Goal: Information Seeking & Learning: Understand process/instructions

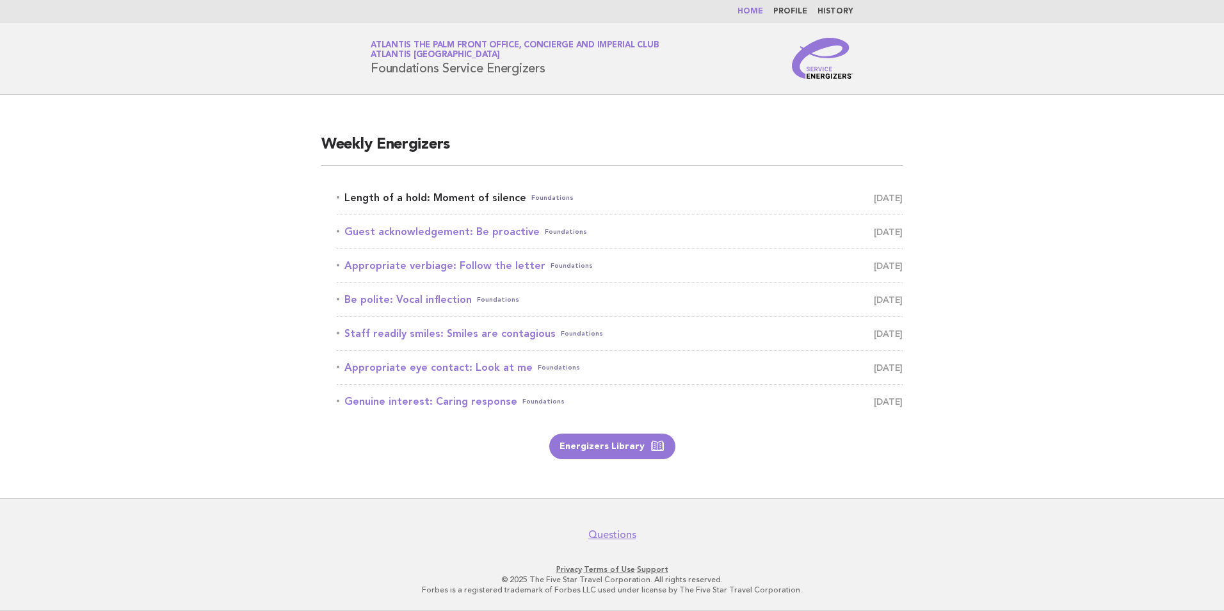
click at [477, 198] on link "Length of a hold: Moment of silence Foundations August 21" at bounding box center [620, 198] width 566 height 18
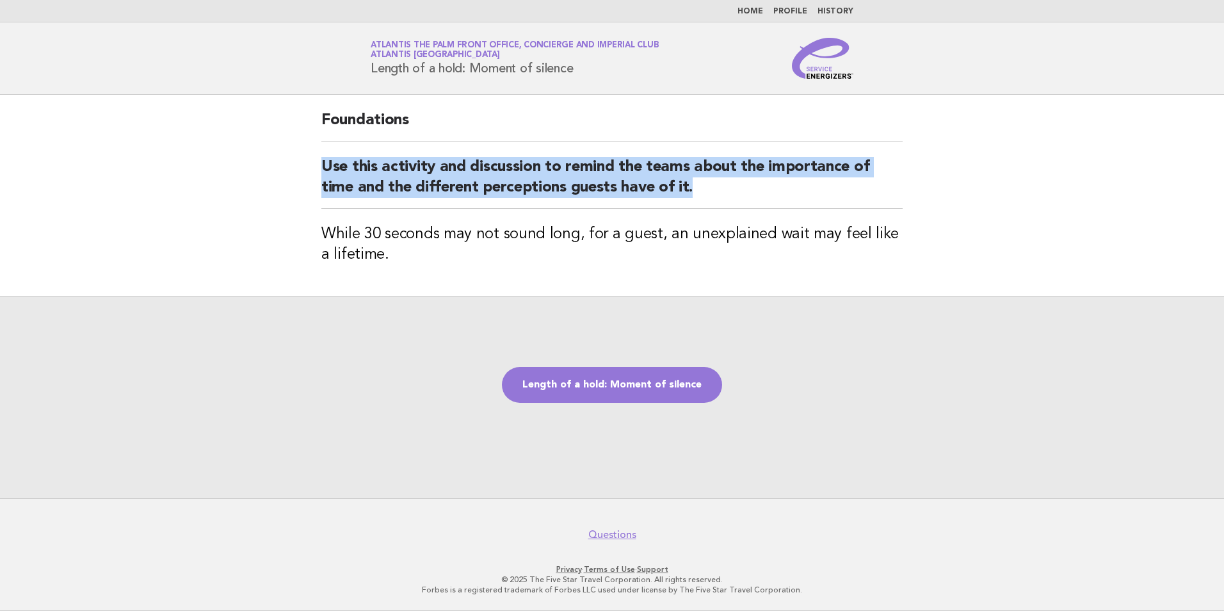
drag, startPoint x: 637, startPoint y: 188, endPoint x: 293, endPoint y: 166, distance: 345.0
click at [293, 166] on main "Foundations Use this activity and discussion to remind the teams about the impo…" at bounding box center [612, 296] width 1224 height 403
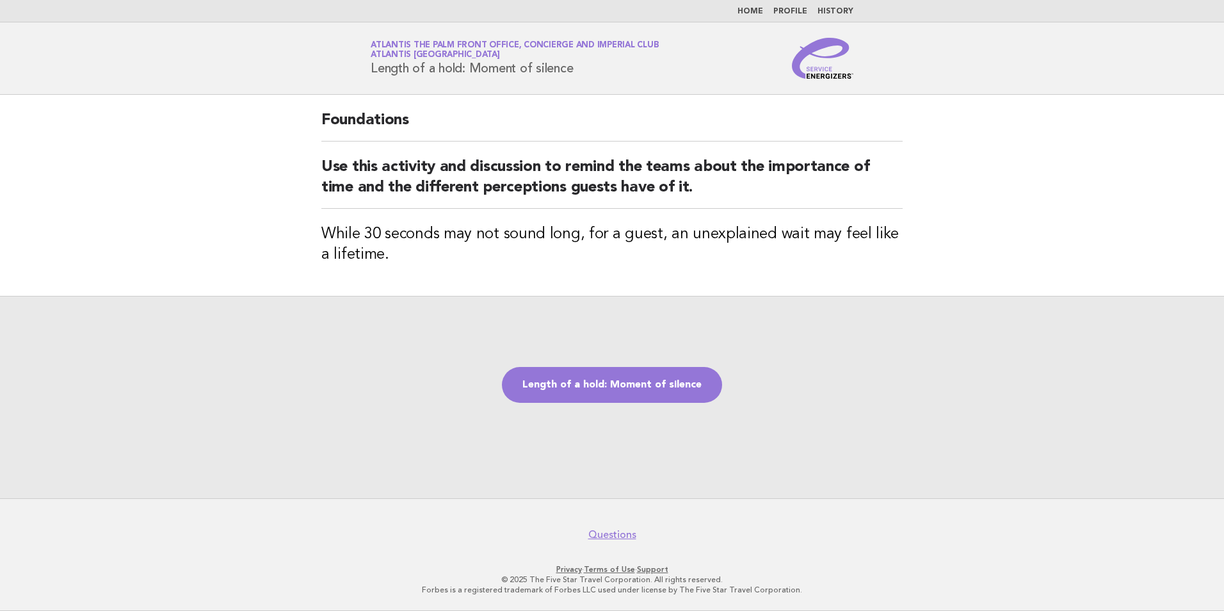
click at [453, 272] on div "Foundations Use this activity and discussion to remind the teams about the impo…" at bounding box center [612, 195] width 612 height 201
drag, startPoint x: 573, startPoint y: 70, endPoint x: 365, endPoint y: 79, distance: 208.2
click at [365, 79] on header "Service Energizers Atlantis The Palm Front Office, Concierge and Imperial Club …" at bounding box center [612, 58] width 1224 height 72
copy h1 "Length of a hold: Moment of silence"
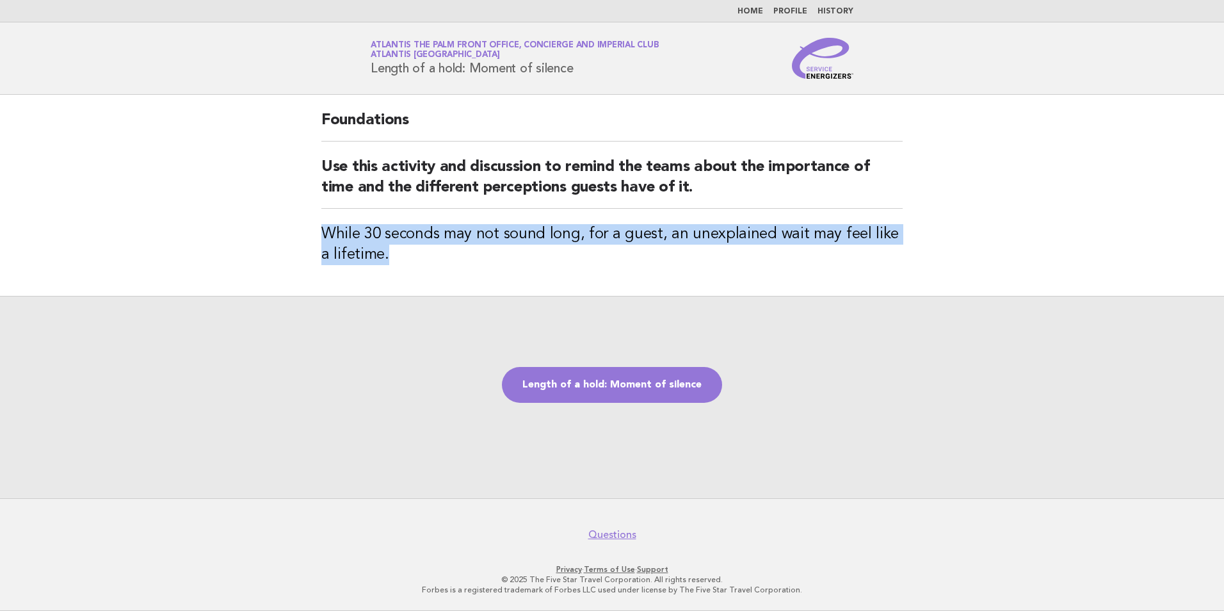
drag, startPoint x: 385, startPoint y: 253, endPoint x: 320, endPoint y: 236, distance: 66.9
click at [320, 236] on div "Foundations Use this activity and discussion to remind the teams about the impo…" at bounding box center [612, 195] width 612 height 201
copy h3 "While 30 seconds may not sound long, for a guest, an unexplained wait may feel …"
click at [613, 387] on link "Length of a hold: Moment of silence" at bounding box center [612, 385] width 220 height 36
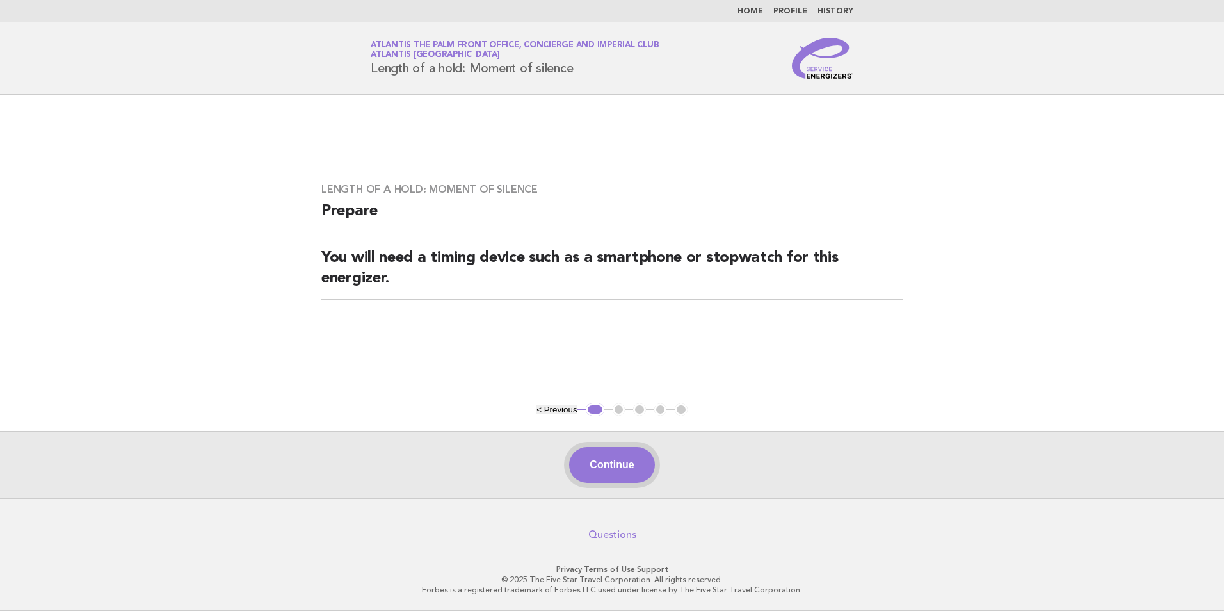
click at [608, 463] on button "Continue" at bounding box center [611, 465] width 85 height 36
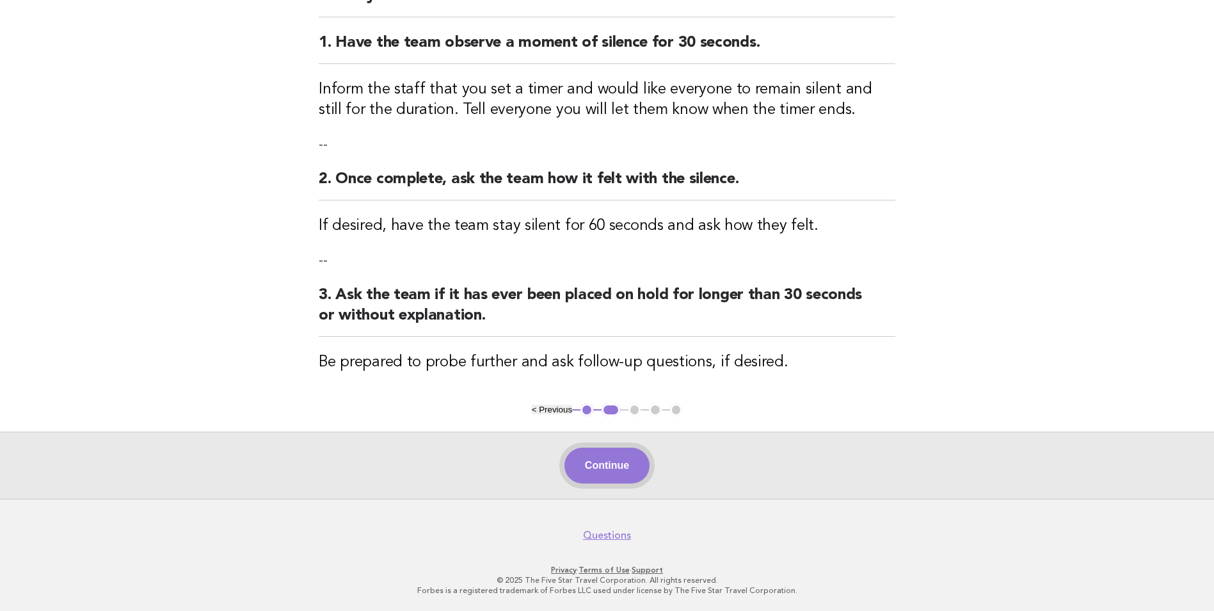
click at [596, 463] on button "Continue" at bounding box center [606, 465] width 85 height 36
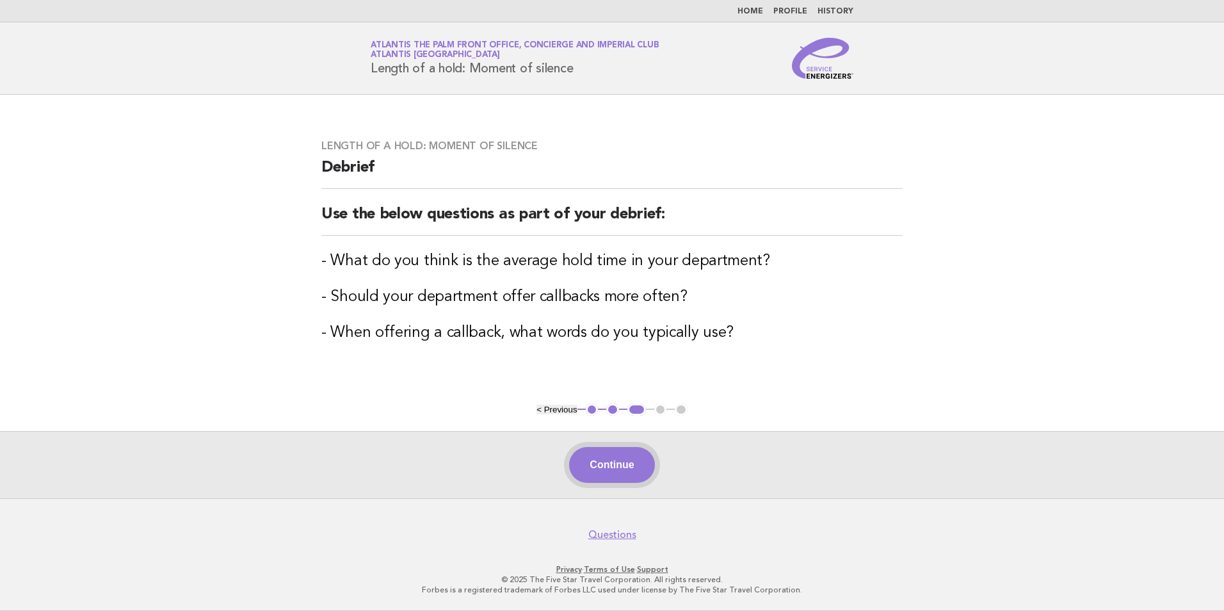
click at [591, 460] on button "Continue" at bounding box center [611, 465] width 85 height 36
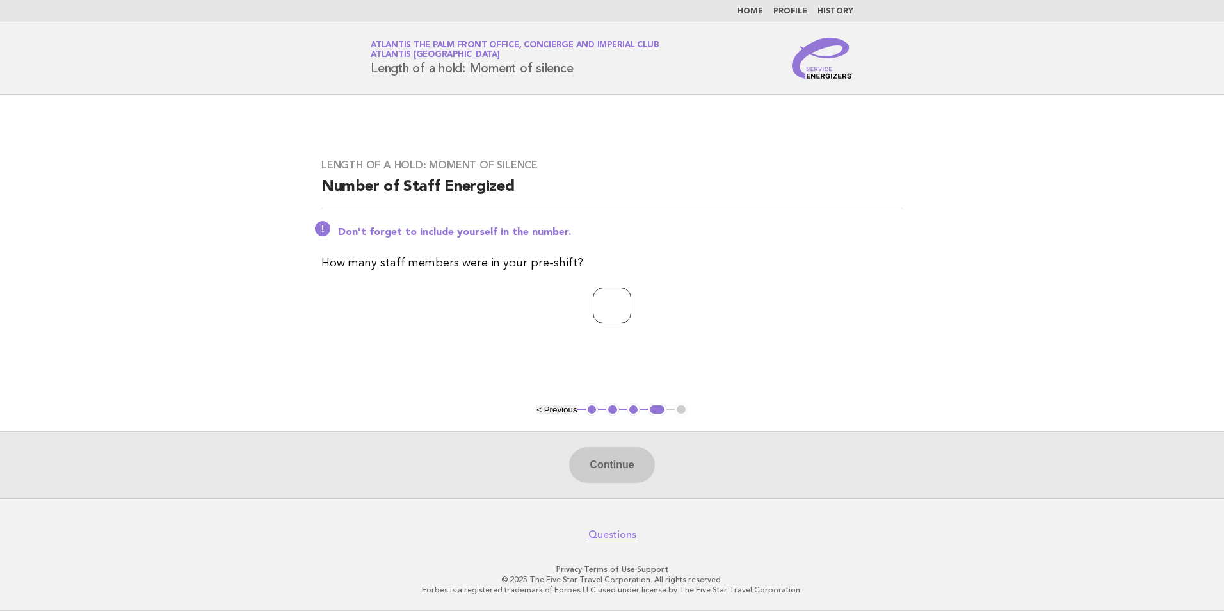
click at [625, 305] on input "number" at bounding box center [612, 305] width 38 height 36
